Goal: Transaction & Acquisition: Purchase product/service

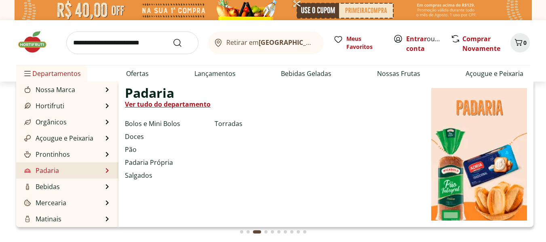
click at [55, 173] on link "Padaria" at bounding box center [41, 171] width 36 height 10
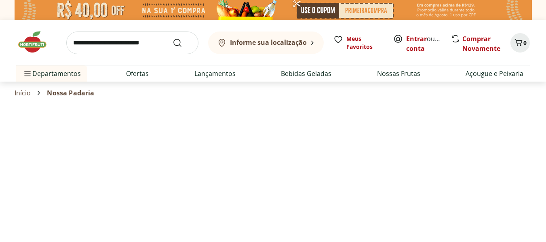
select select "**********"
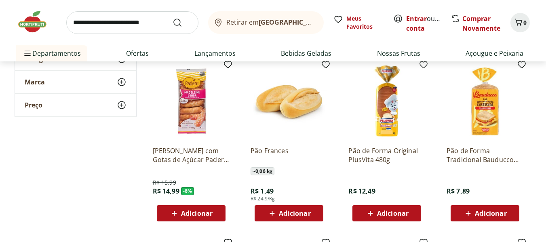
scroll to position [243, 0]
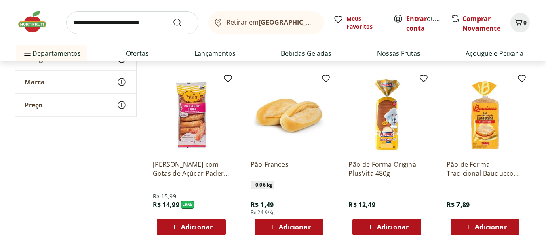
click at [385, 227] on span "Adicionar" at bounding box center [393, 227] width 32 height 6
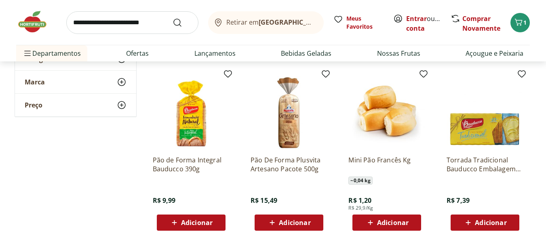
scroll to position [445, 0]
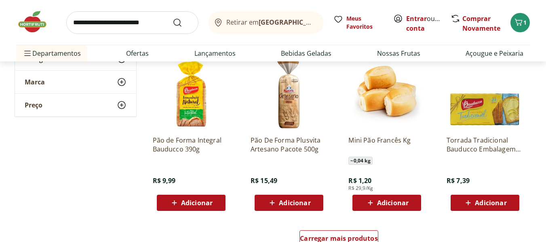
click at [485, 203] on span "Adicionar" at bounding box center [491, 203] width 32 height 6
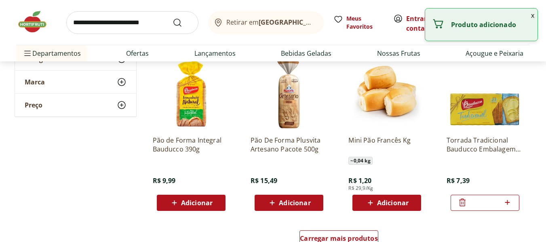
click at [507, 201] on icon at bounding box center [508, 203] width 10 height 10
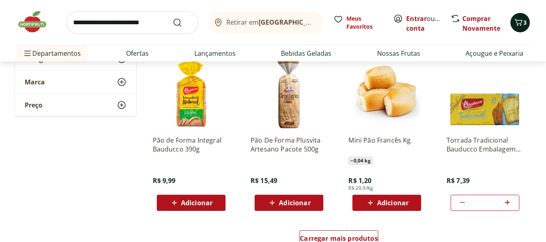
click at [521, 21] on icon "Carrinho" at bounding box center [519, 22] width 10 height 10
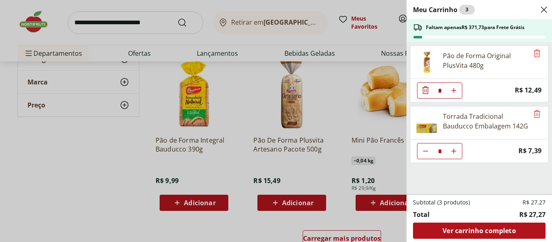
click at [544, 10] on use "Close" at bounding box center [544, 10] width 10 height 10
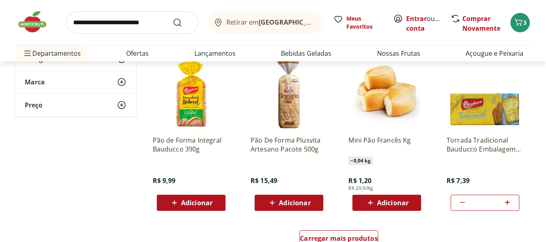
click at [507, 204] on icon at bounding box center [508, 203] width 10 height 10
type input "*"
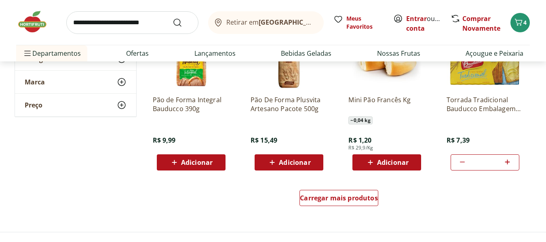
scroll to position [526, 0]
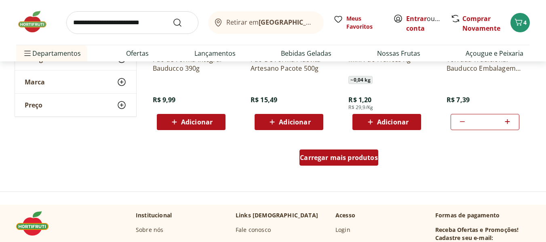
click at [319, 158] on span "Carregar mais produtos" at bounding box center [339, 157] width 78 height 6
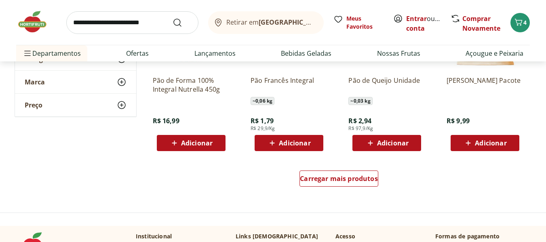
scroll to position [1051, 0]
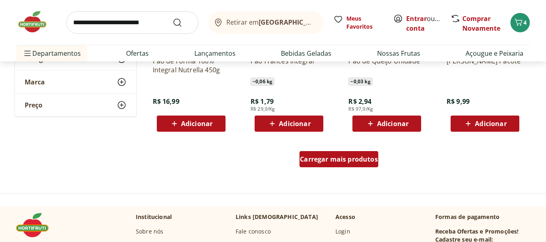
click at [333, 161] on span "Carregar mais produtos" at bounding box center [339, 159] width 78 height 6
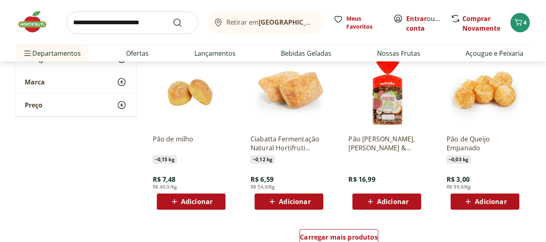
scroll to position [1537, 0]
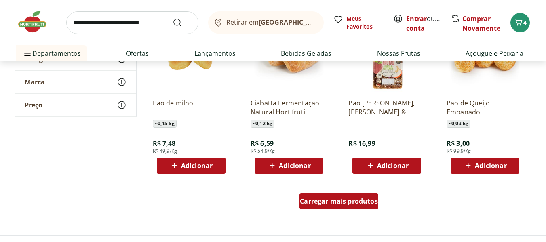
click at [345, 201] on span "Carregar mais produtos" at bounding box center [339, 201] width 78 height 6
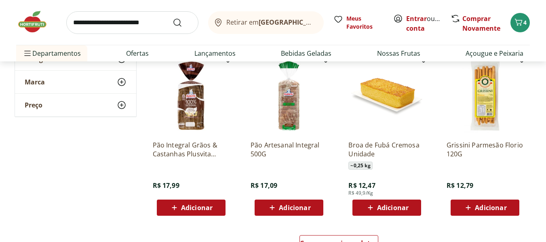
scroll to position [1981, 0]
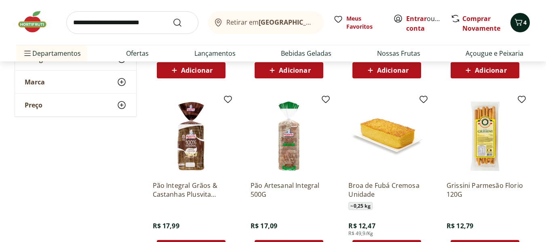
click at [519, 22] on icon "Carrinho" at bounding box center [519, 22] width 10 height 10
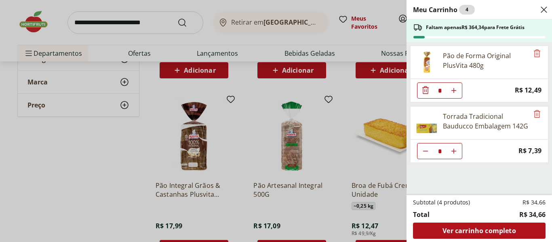
click at [546, 11] on icon "Close" at bounding box center [544, 10] width 10 height 10
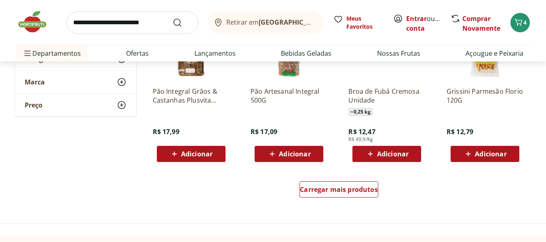
scroll to position [2062, 0]
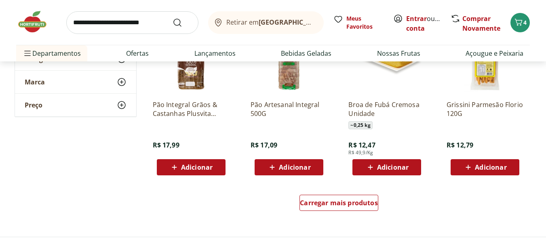
click at [495, 168] on span "Adicionar" at bounding box center [491, 167] width 32 height 6
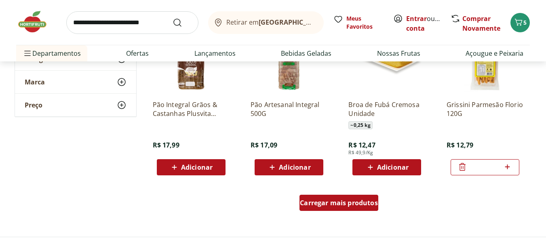
click at [328, 203] on span "Carregar mais produtos" at bounding box center [339, 203] width 78 height 6
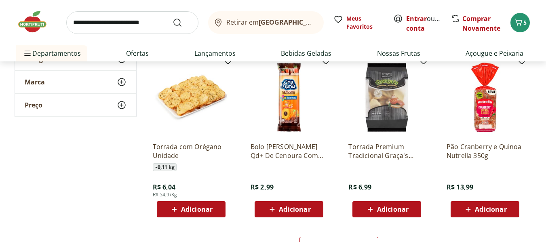
scroll to position [2588, 0]
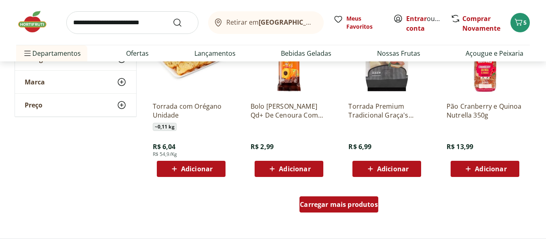
click at [347, 203] on span "Carregar mais produtos" at bounding box center [339, 204] width 78 height 6
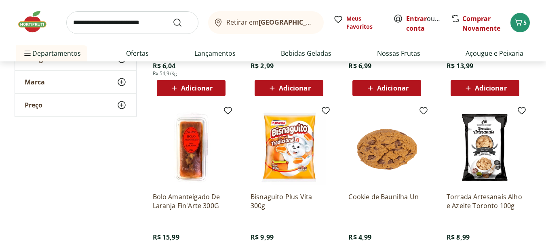
scroll to position [2709, 0]
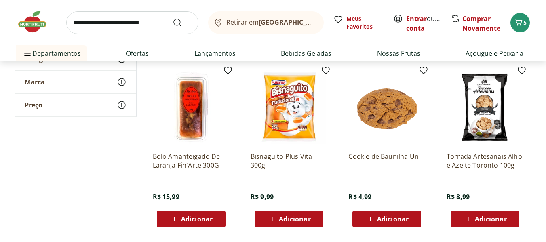
click at [302, 218] on span "Adicionar" at bounding box center [295, 219] width 32 height 6
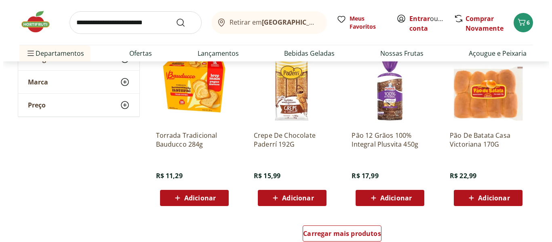
scroll to position [3073, 0]
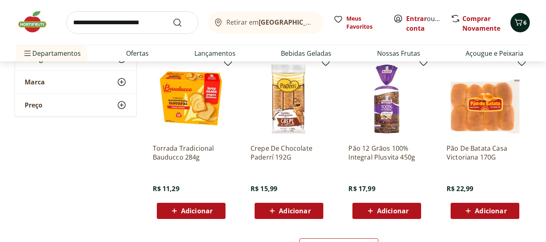
click at [526, 23] on span "6" at bounding box center [525, 23] width 3 height 8
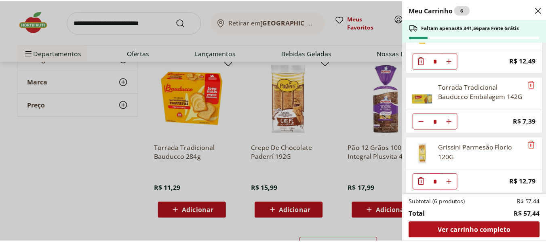
scroll to position [34, 0]
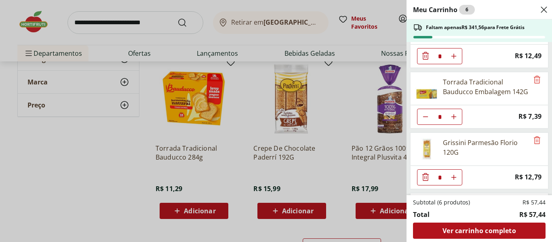
click at [192, 90] on div "Meu Carrinho 6 Faltam apenas R$ 341,56 para Frete Grátis Pão de Forma Original …" at bounding box center [276, 121] width 552 height 242
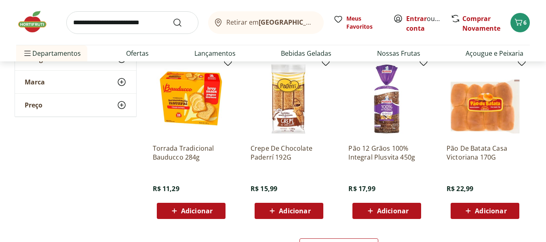
click at [192, 90] on img at bounding box center [191, 99] width 77 height 77
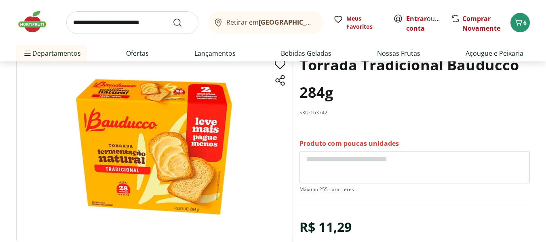
scroll to position [40, 0]
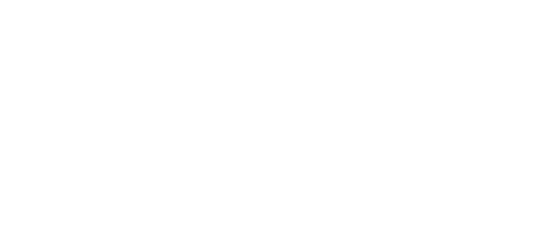
select select "**********"
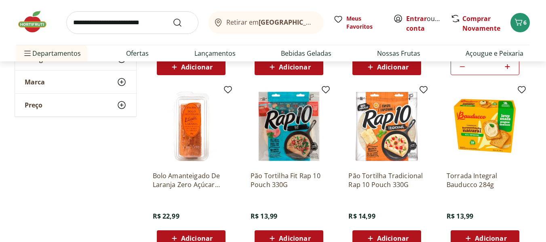
scroll to position [566, 0]
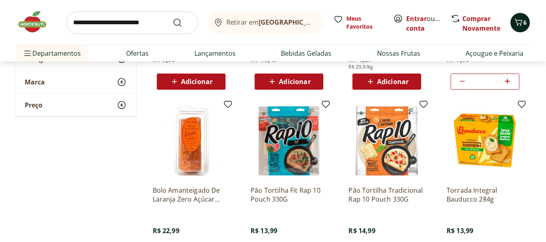
click at [520, 21] on icon "Carrinho" at bounding box center [519, 22] width 10 height 10
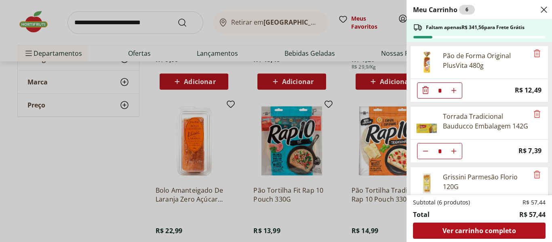
click at [542, 8] on icon "Close" at bounding box center [544, 10] width 10 height 10
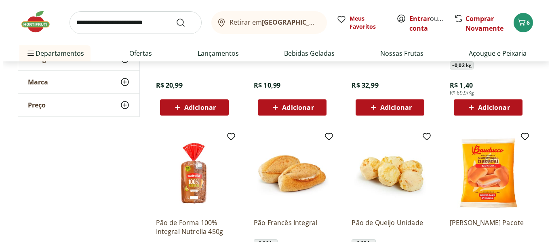
scroll to position [930, 0]
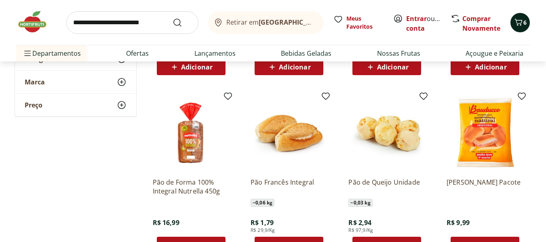
click at [520, 25] on icon "Carrinho" at bounding box center [519, 22] width 10 height 10
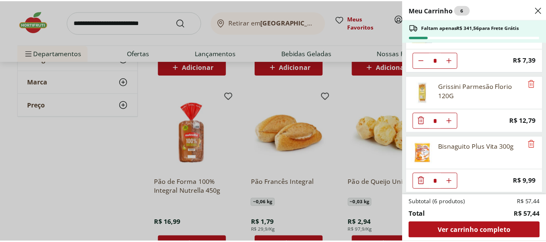
scroll to position [93, 0]
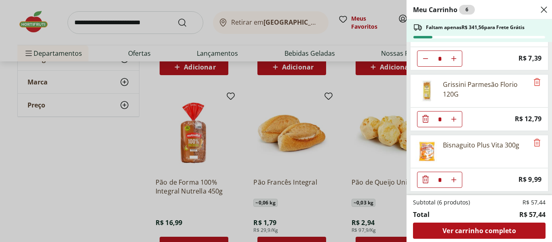
click at [546, 198] on footer "Subtotal (6 produtos) R$ 57,44 Total R$ 57,44 Ver carrinho completo" at bounding box center [480, 218] width 146 height 47
click at [546, 14] on icon "Close" at bounding box center [544, 10] width 10 height 10
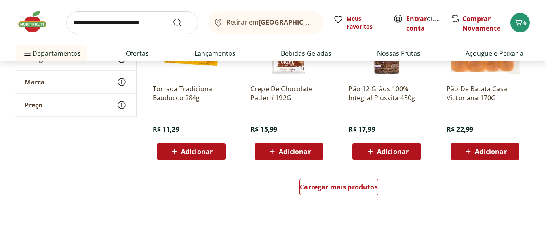
scroll to position [3154, 0]
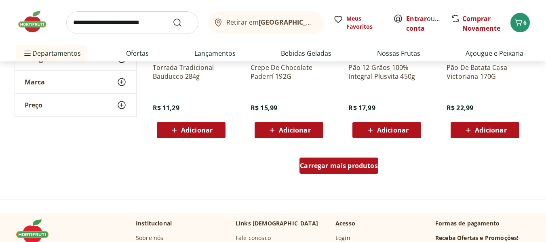
click at [343, 171] on div "Carregar mais produtos" at bounding box center [339, 166] width 79 height 16
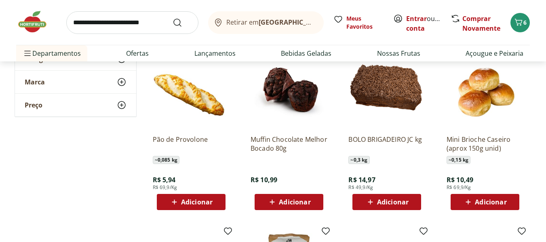
scroll to position [3437, 0]
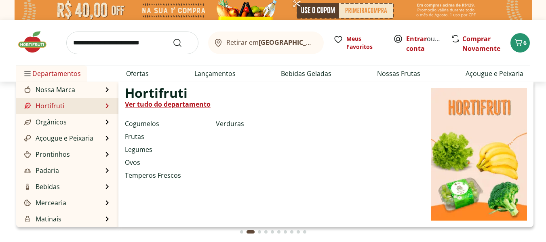
click at [53, 106] on link "Hortifruti" at bounding box center [44, 106] width 42 height 10
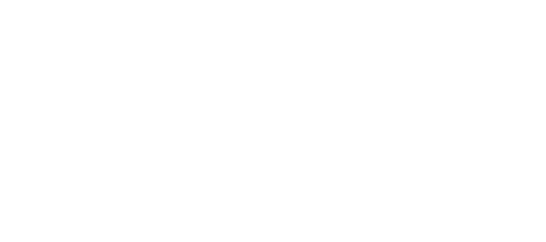
select select "**********"
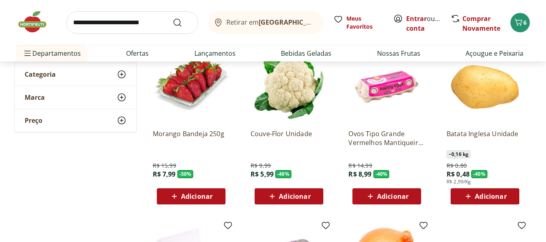
scroll to position [121, 0]
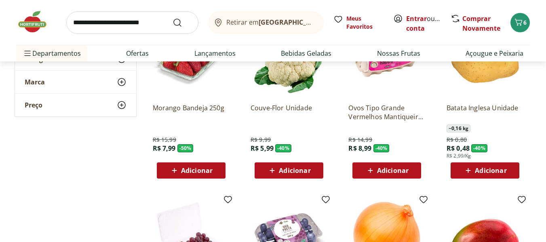
click at [497, 169] on span "Adicionar" at bounding box center [491, 170] width 32 height 6
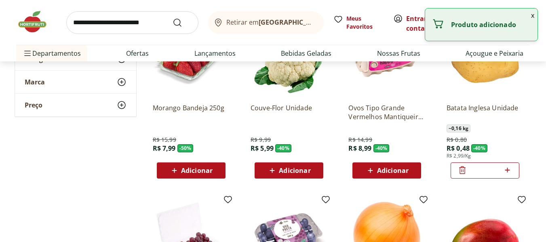
click at [506, 169] on icon at bounding box center [508, 170] width 10 height 10
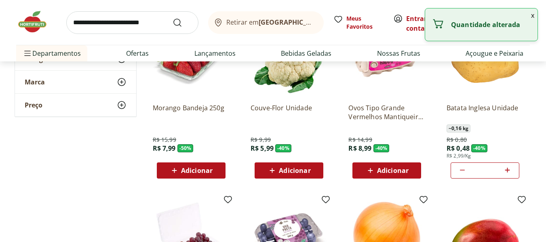
type input "*"
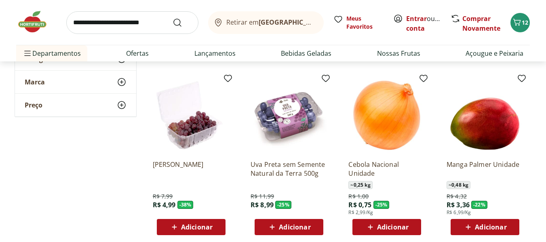
scroll to position [283, 0]
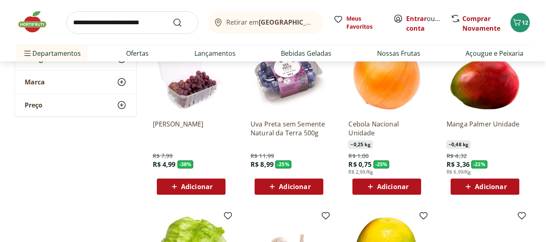
click at [181, 188] on span "Adicionar" at bounding box center [190, 187] width 43 height 10
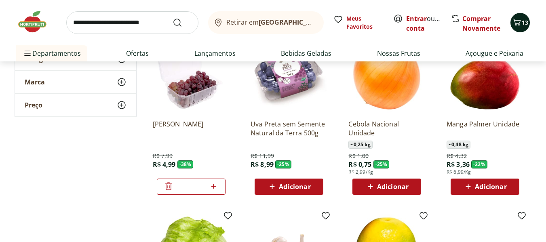
click at [519, 20] on icon "Carrinho" at bounding box center [517, 22] width 10 height 10
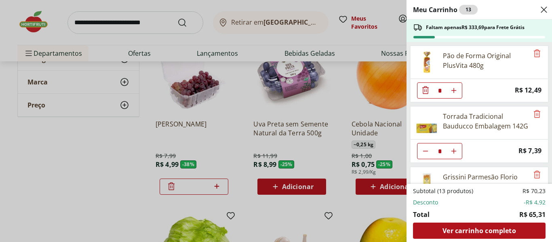
click at [541, 11] on icon "Close" at bounding box center [544, 10] width 10 height 10
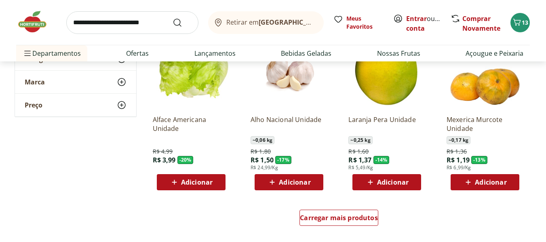
scroll to position [526, 0]
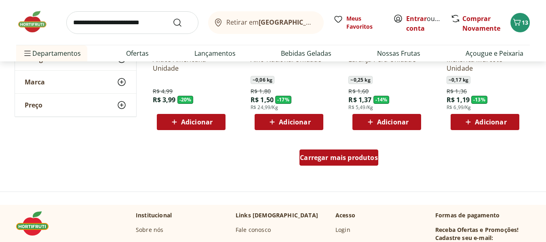
click at [325, 159] on span "Carregar mais produtos" at bounding box center [339, 157] width 78 height 6
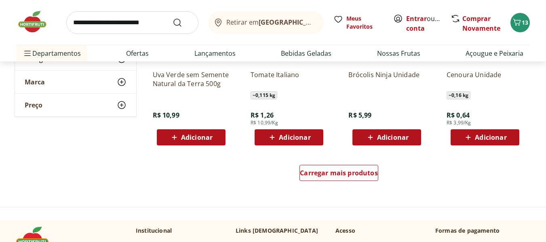
scroll to position [1051, 0]
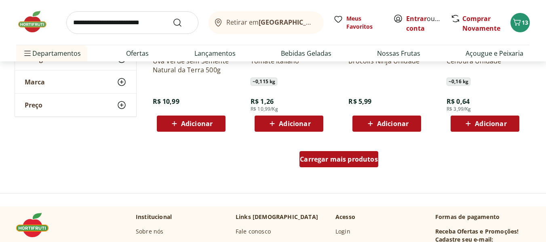
click at [321, 158] on span "Carregar mais produtos" at bounding box center [339, 159] width 78 height 6
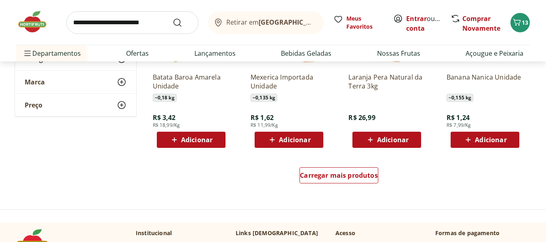
scroll to position [1577, 0]
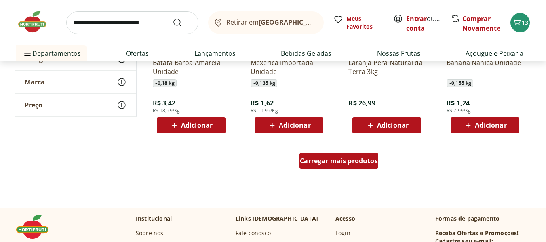
click at [330, 160] on span "Carregar mais produtos" at bounding box center [339, 161] width 78 height 6
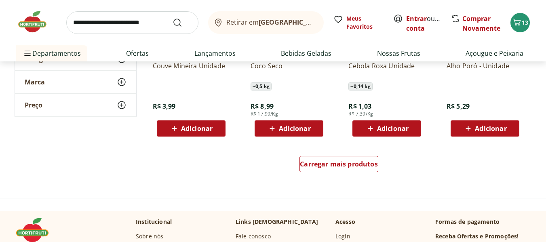
scroll to position [2143, 0]
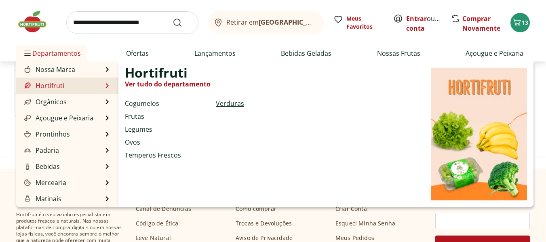
click at [231, 101] on link "Verduras" at bounding box center [230, 104] width 28 height 10
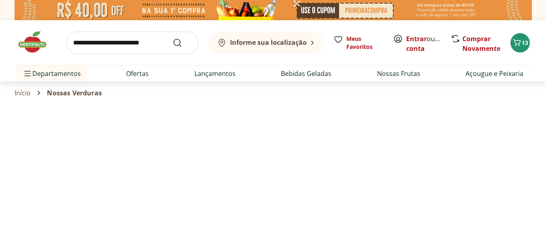
select select "**********"
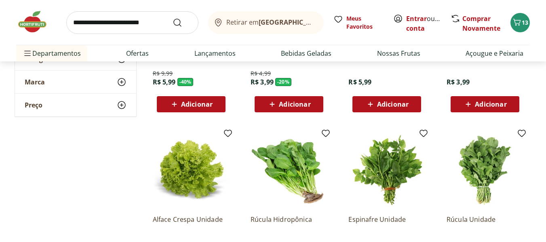
scroll to position [202, 0]
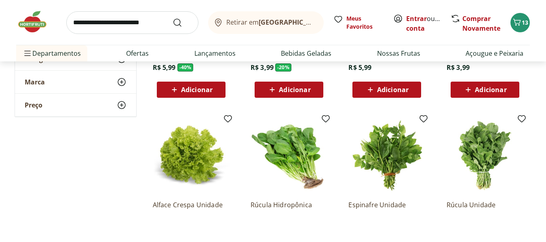
click at [288, 89] on span "Adicionar" at bounding box center [295, 90] width 32 height 6
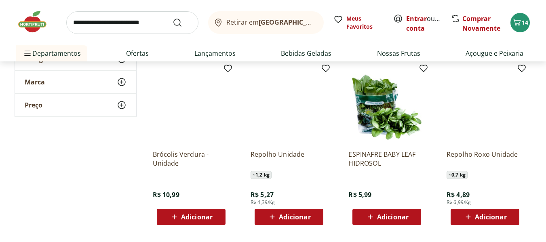
scroll to position [485, 0]
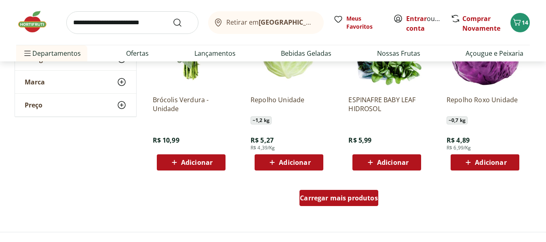
click at [327, 195] on span "Carregar mais produtos" at bounding box center [339, 198] width 78 height 6
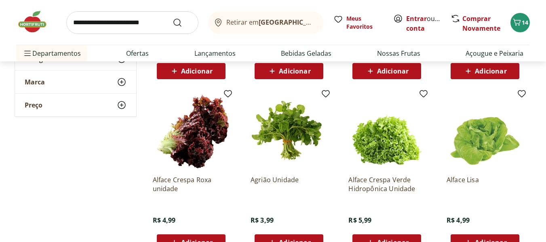
scroll to position [607, 0]
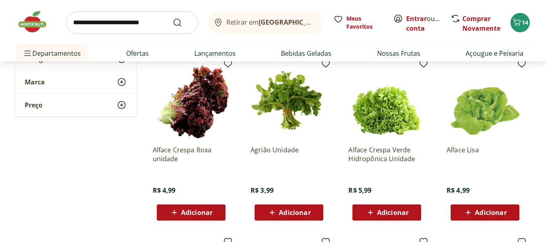
click at [296, 213] on span "Adicionar" at bounding box center [295, 212] width 32 height 6
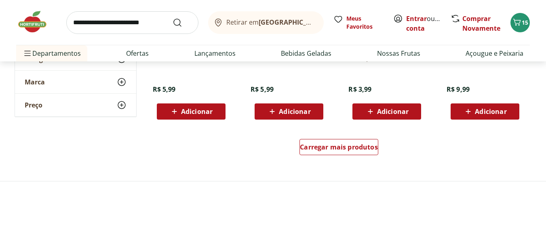
scroll to position [1092, 0]
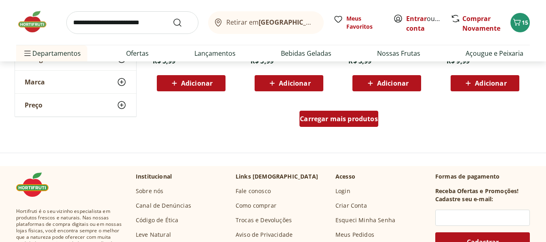
click at [327, 120] on span "Carregar mais produtos" at bounding box center [339, 119] width 78 height 6
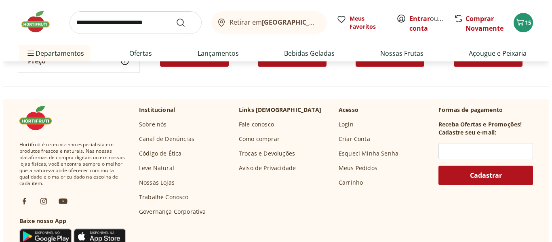
scroll to position [1658, 0]
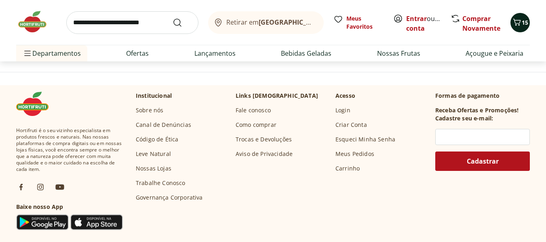
click at [519, 20] on icon "Carrinho" at bounding box center [517, 22] width 10 height 10
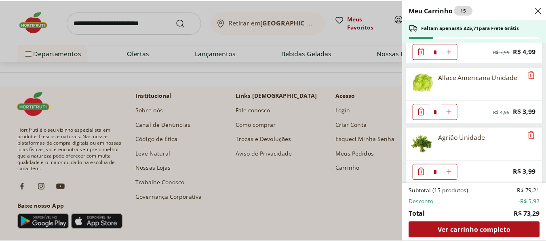
scroll to position [347, 0]
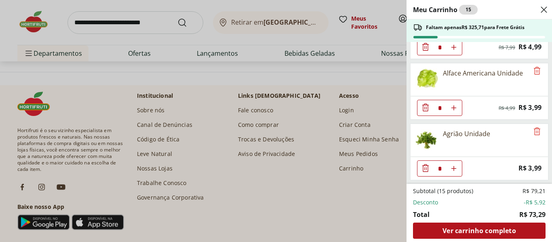
click at [545, 6] on icon "Close" at bounding box center [544, 10] width 10 height 10
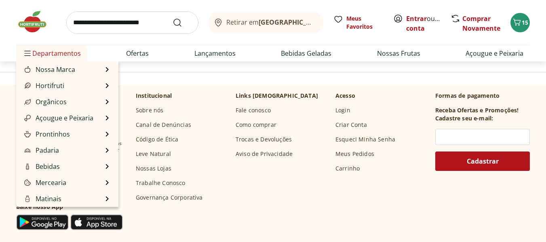
click at [46, 50] on span "Departamentos" at bounding box center [52, 53] width 58 height 19
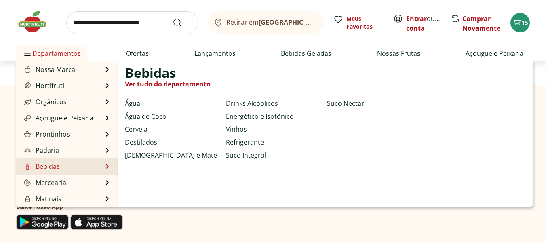
click at [42, 162] on link "Bebidas" at bounding box center [41, 167] width 37 height 10
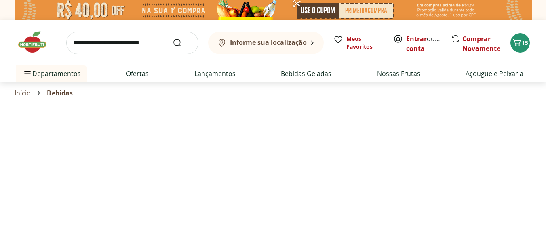
select select "**********"
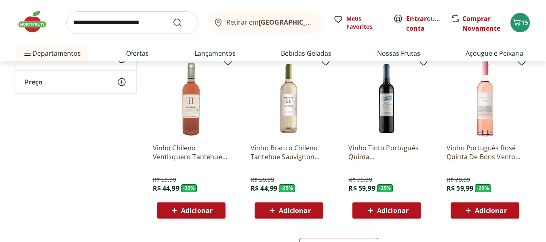
scroll to position [607, 0]
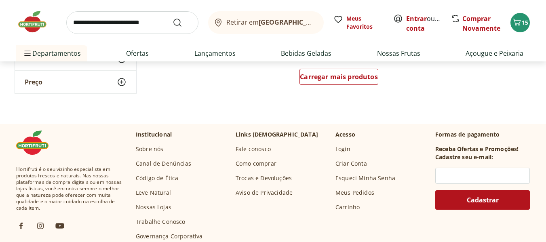
select select "**********"
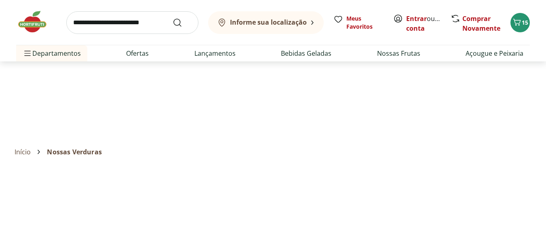
type input "*"
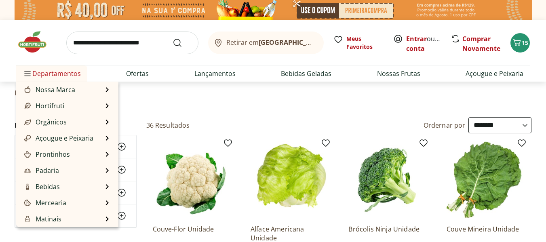
click at [39, 71] on span "Departamentos" at bounding box center [52, 73] width 58 height 19
click at [86, 186] on li "Bebidas Bebidas Ver tudo do departamento Água Água de Coco Cerveja Destilados C…" at bounding box center [67, 187] width 102 height 16
click at [53, 184] on link "Bebidas" at bounding box center [41, 187] width 37 height 10
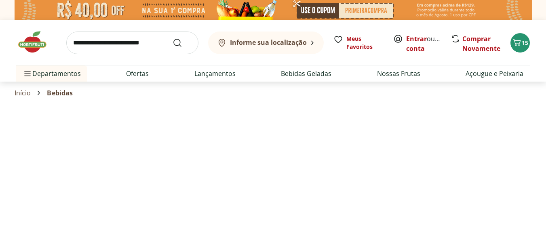
select select "**********"
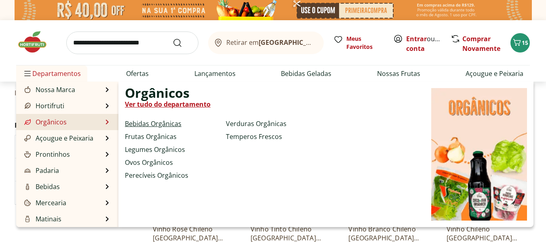
click at [140, 122] on link "Bebidas Orgânicas" at bounding box center [153, 124] width 57 height 10
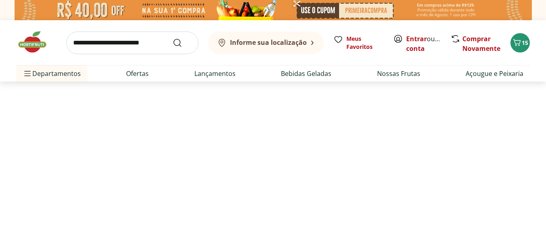
select select "**********"
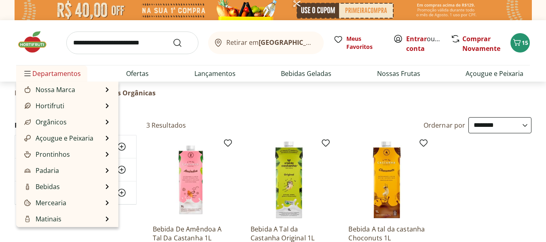
click at [61, 73] on span "Departamentos" at bounding box center [52, 73] width 58 height 19
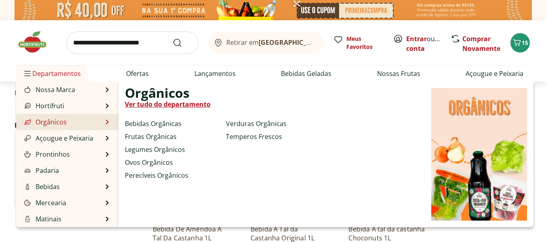
click at [49, 119] on link "Orgânicos" at bounding box center [45, 122] width 44 height 10
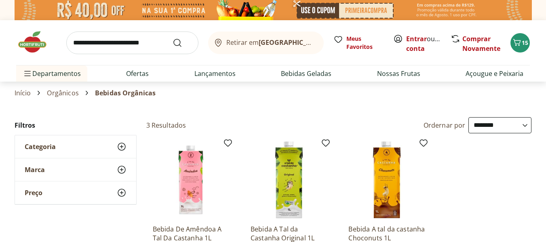
select select "**********"
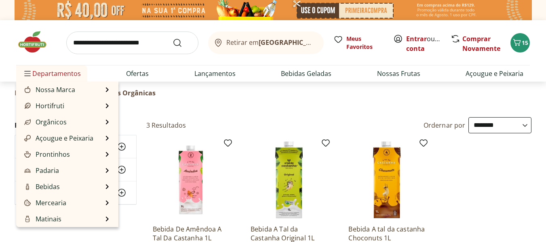
click at [62, 72] on span "Departamentos" at bounding box center [52, 73] width 58 height 19
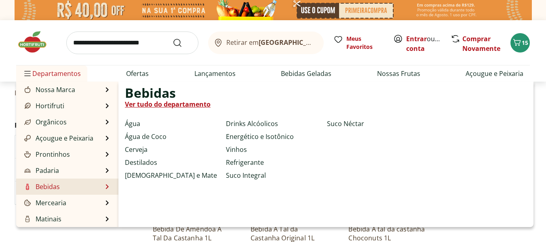
click at [56, 183] on link "Bebidas" at bounding box center [41, 187] width 37 height 10
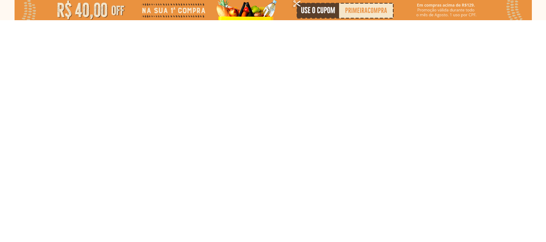
select select "**********"
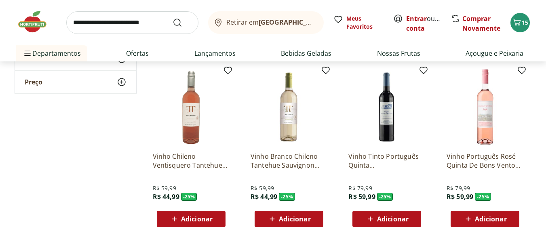
scroll to position [485, 0]
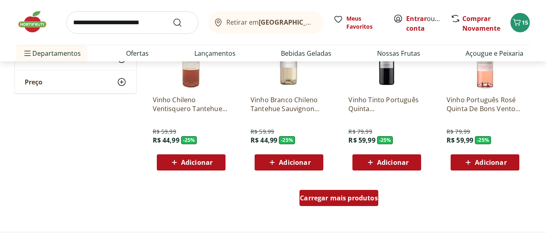
click at [338, 195] on span "Carregar mais produtos" at bounding box center [339, 198] width 78 height 6
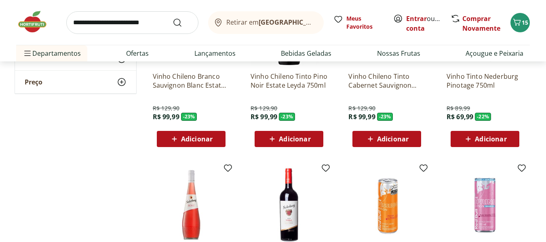
scroll to position [849, 0]
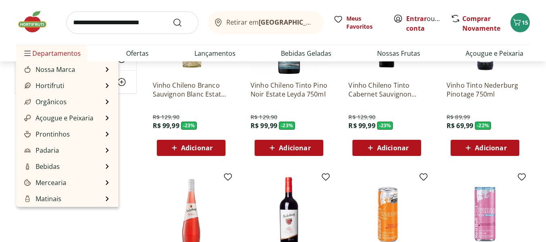
click at [48, 56] on span "Departamentos" at bounding box center [52, 53] width 58 height 19
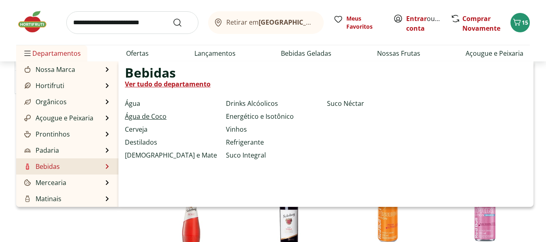
click at [147, 120] on link "Água de Coco" at bounding box center [146, 117] width 42 height 10
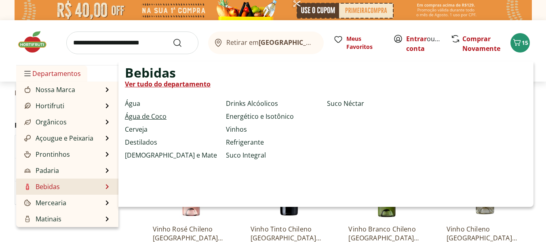
select select "**********"
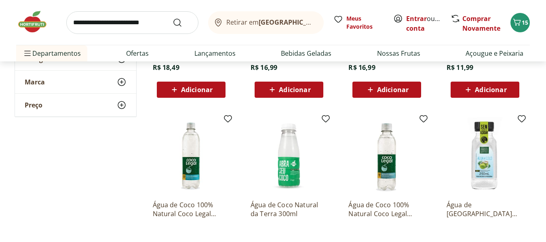
scroll to position [243, 0]
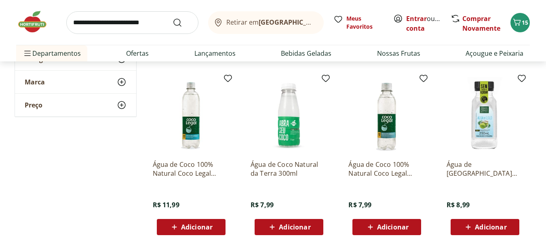
click at [288, 225] on span "Adicionar" at bounding box center [295, 227] width 32 height 6
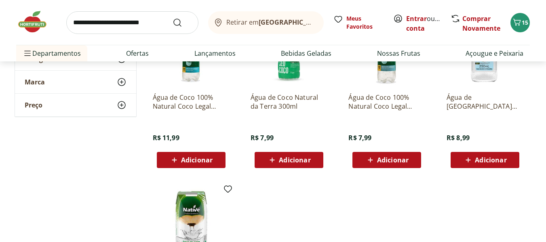
scroll to position [323, 0]
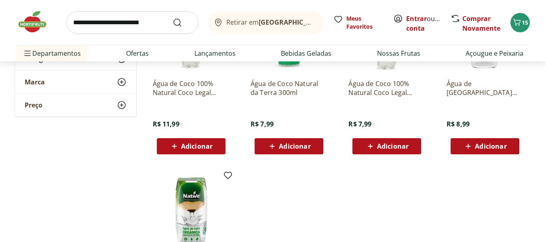
click at [285, 146] on span "Adicionar" at bounding box center [295, 146] width 32 height 6
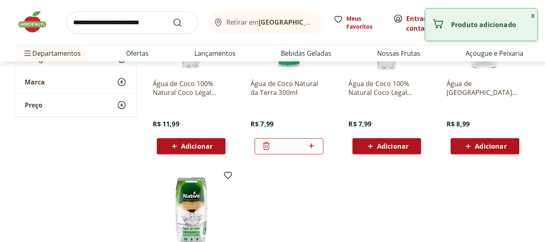
click at [309, 148] on icon at bounding box center [311, 146] width 10 height 10
click at [311, 145] on icon at bounding box center [311, 146] width 10 height 10
type input "*"
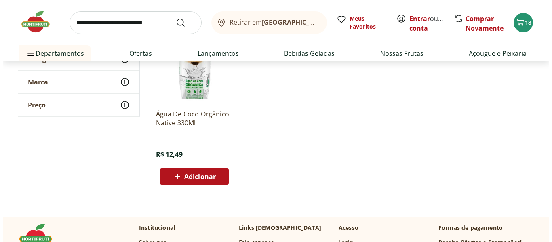
scroll to position [485, 0]
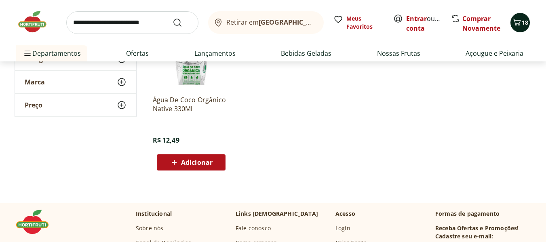
click at [518, 21] on icon "Carrinho" at bounding box center [517, 22] width 10 height 10
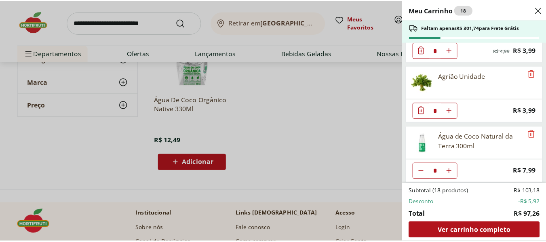
scroll to position [407, 0]
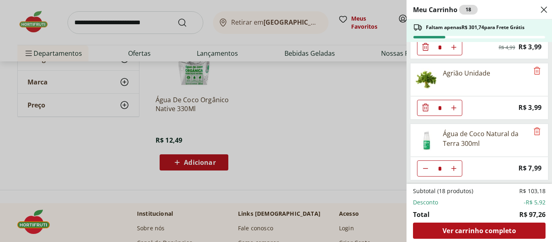
click at [55, 53] on div "Meu Carrinho 18 Faltam apenas R$ 301,74 para Frete Grátis Pão de Forma Original…" at bounding box center [276, 121] width 552 height 242
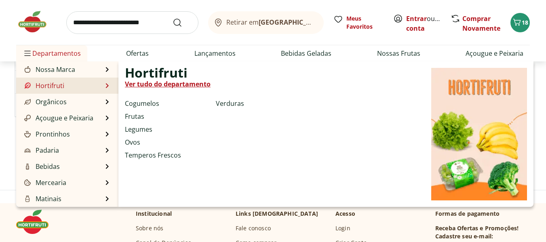
click at [82, 88] on li "Hortifruti Hortifruti Ver tudo do departamento Cogumelos Frutas Legumes Ovos Te…" at bounding box center [67, 86] width 102 height 16
click at [132, 116] on link "Frutas" at bounding box center [134, 117] width 19 height 10
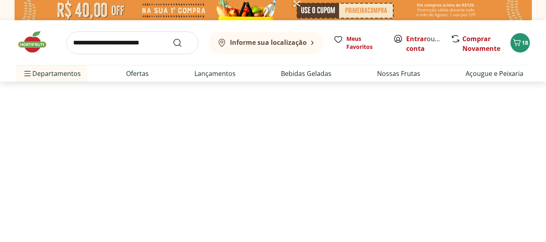
select select "**********"
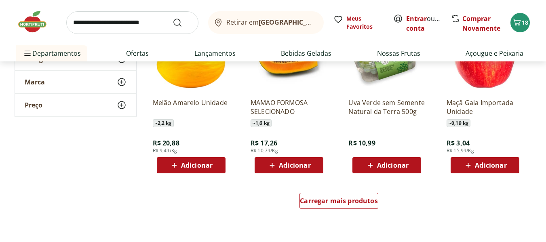
scroll to position [485, 0]
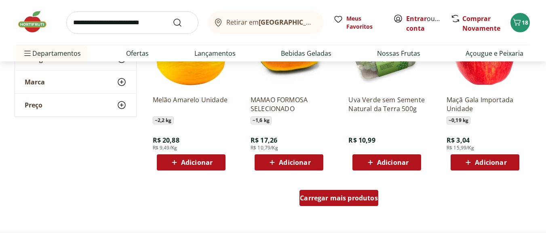
click at [335, 200] on span "Carregar mais produtos" at bounding box center [339, 198] width 78 height 6
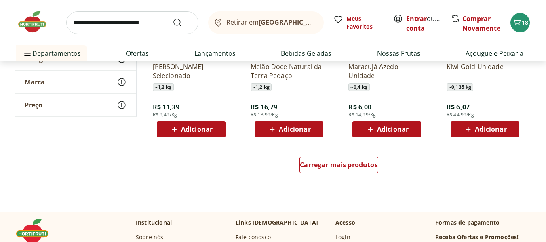
scroll to position [1051, 0]
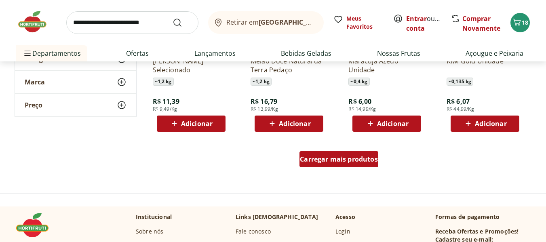
click at [334, 158] on span "Carregar mais produtos" at bounding box center [339, 159] width 78 height 6
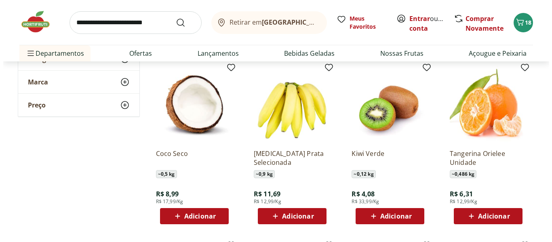
scroll to position [1132, 0]
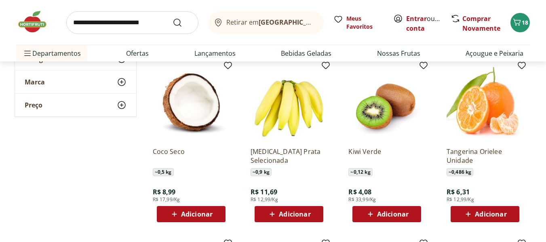
click at [281, 211] on span "Adicionar" at bounding box center [295, 214] width 32 height 6
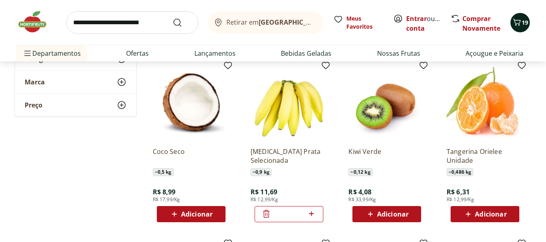
click at [513, 19] on icon "Carrinho" at bounding box center [517, 22] width 10 height 10
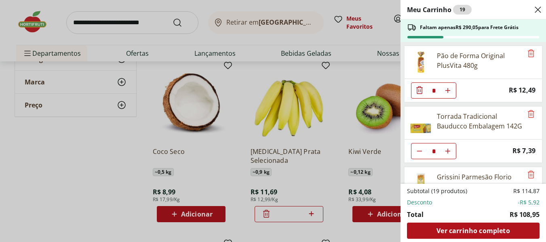
click at [513, 19] on div "Meu Carrinho 19 Faltam apenas R$ 290,05 para Frete Grátis Pão de Forma Original…" at bounding box center [273, 121] width 546 height 242
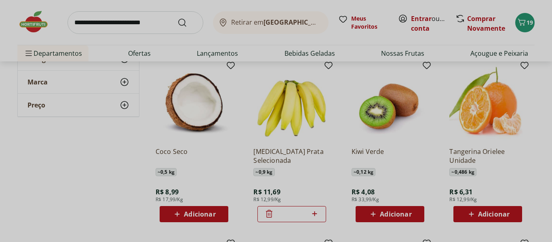
click at [525, 26] on div "Meu Carrinho 19 Faltam apenas R$ 290,05 para Frete Grátis Pão de Forma Original…" at bounding box center [276, 121] width 552 height 242
click at [530, 84] on div "Meu Carrinho 19 Faltam apenas R$ 290,05 para Frete Grátis Pão de Forma Original…" at bounding box center [276, 121] width 552 height 242
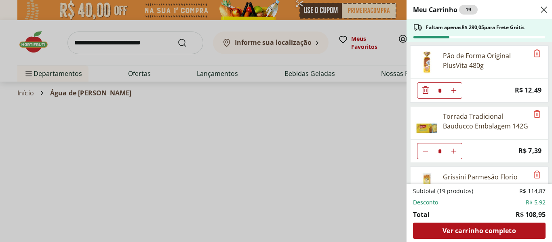
select select "**********"
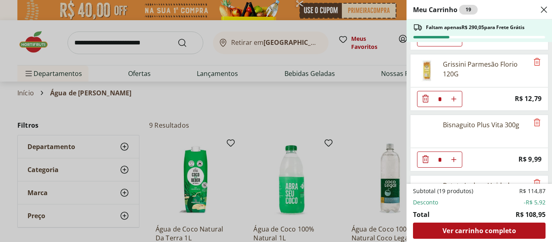
scroll to position [153, 0]
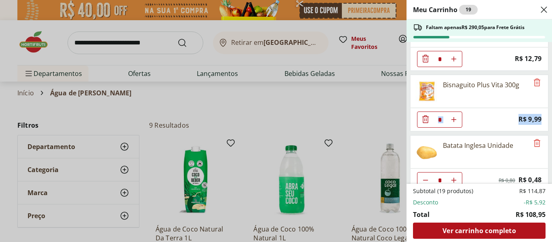
drag, startPoint x: 552, startPoint y: 95, endPoint x: 552, endPoint y: 128, distance: 33.2
click at [546, 128] on div "Meu Carrinho 19 Faltam apenas R$ 290,05 para Frete Grátis Pão de Forma Original…" at bounding box center [480, 121] width 146 height 242
click at [533, 99] on div "Bisnaguito Plus Vita 300g" at bounding box center [479, 91] width 138 height 33
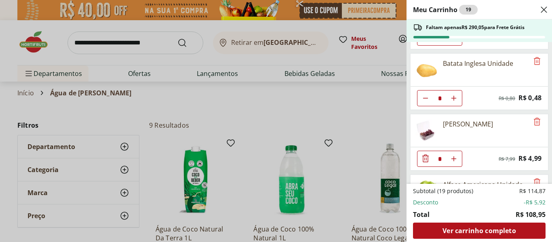
scroll to position [242, 0]
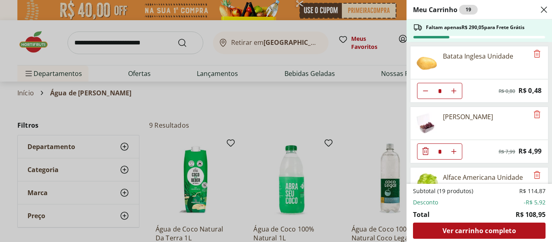
drag, startPoint x: 548, startPoint y: 86, endPoint x: 552, endPoint y: 109, distance: 23.4
click at [546, 107] on div "Meu Carrinho 19 Faltam apenas R$ 290,05 para Frete Grátis Pão de Forma Original…" at bounding box center [480, 121] width 146 height 242
drag, startPoint x: 552, startPoint y: 109, endPoint x: 552, endPoint y: 124, distance: 15.0
click at [546, 124] on div "Meu Carrinho 19 Faltam apenas R$ 290,05 para Frete Grátis Pão de Forma Original…" at bounding box center [480, 121] width 146 height 242
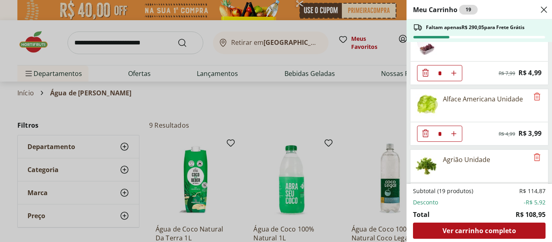
scroll to position [322, 0]
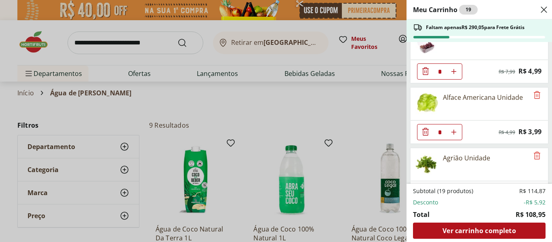
drag, startPoint x: 552, startPoint y: 126, endPoint x: 552, endPoint y: 142, distance: 15.4
click at [546, 141] on div "Meu Carrinho 19 Faltam apenas R$ 290,05 para Frete Grátis Pão de Forma Original…" at bounding box center [480, 121] width 146 height 242
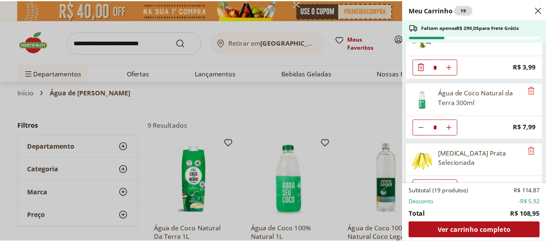
scroll to position [468, 0]
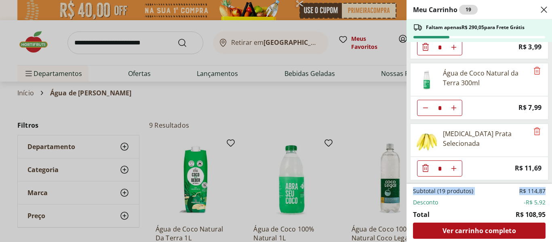
drag, startPoint x: 552, startPoint y: 176, endPoint x: 552, endPoint y: 184, distance: 7.7
click at [546, 184] on div "Meu Carrinho 19 Faltam apenas R$ 290,05 para Frete Grátis Pão de Forma Original…" at bounding box center [480, 121] width 146 height 242
drag, startPoint x: 267, startPoint y: 129, endPoint x: 343, endPoint y: 131, distance: 75.7
click at [280, 141] on div "Meu Carrinho 19 Faltam apenas R$ 290,05 para Frete Grátis Pão de Forma Original…" at bounding box center [276, 121] width 552 height 242
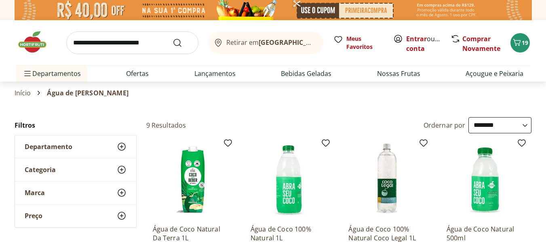
select select "**********"
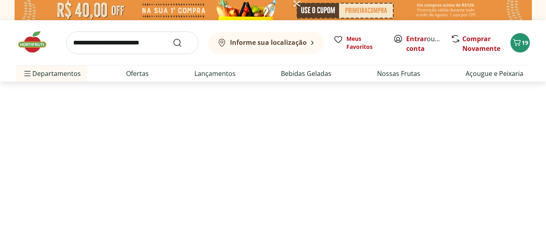
select select "**********"
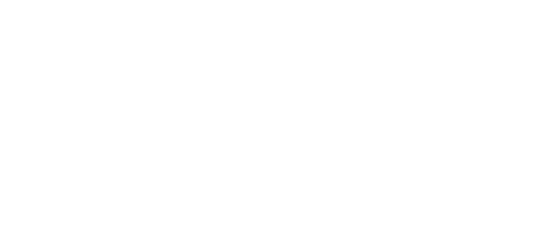
select select "**********"
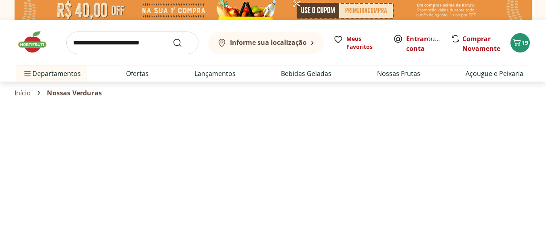
select select "**********"
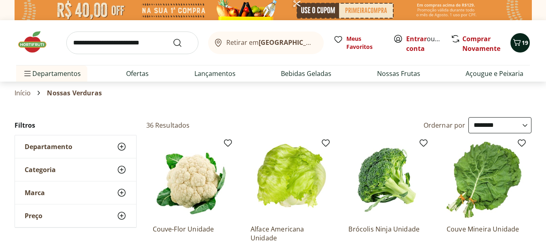
click at [516, 40] on icon "Carrinho" at bounding box center [518, 42] width 8 height 7
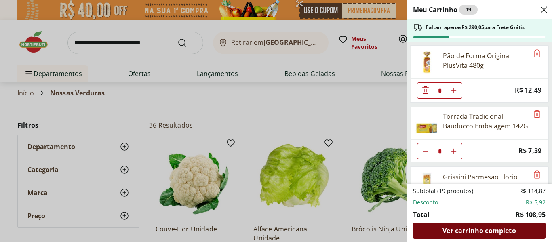
click at [478, 230] on span "Ver carrinho completo" at bounding box center [479, 231] width 73 height 6
